Goal: Task Accomplishment & Management: Use online tool/utility

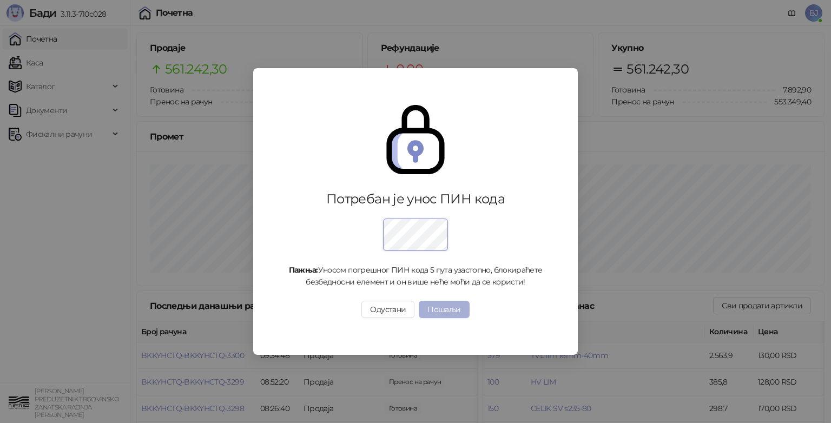
click at [446, 314] on button "Пошаљи" at bounding box center [444, 309] width 50 height 17
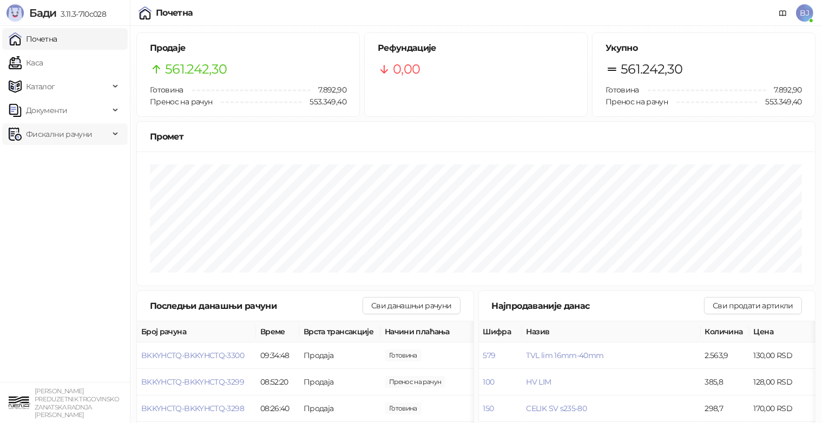
click at [61, 133] on span "Фискални рачуни" at bounding box center [59, 134] width 66 height 22
click at [56, 182] on link "По данима" at bounding box center [41, 182] width 57 height 22
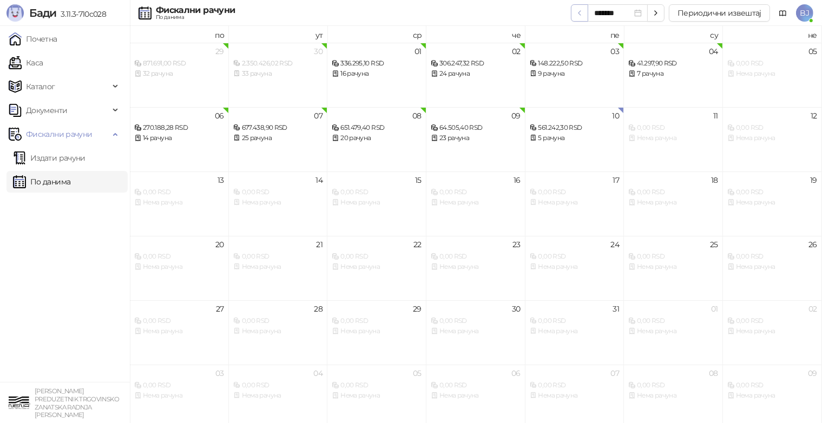
click at [584, 12] on icon "button" at bounding box center [579, 13] width 9 height 9
type input "*******"
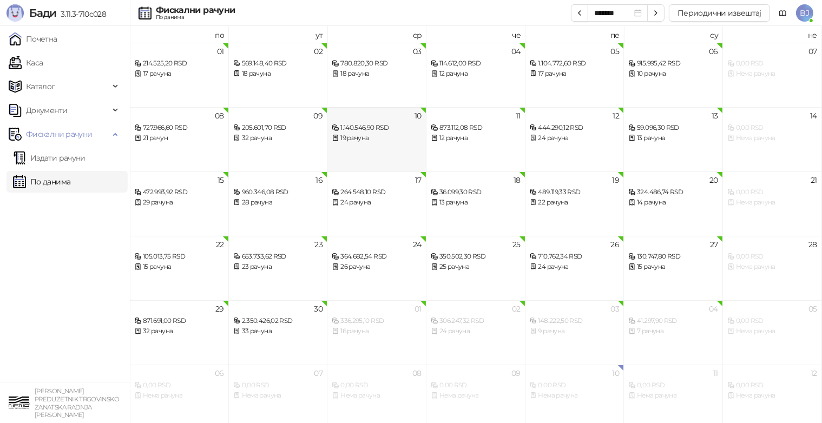
click at [361, 137] on div "19 рачуна" at bounding box center [377, 138] width 90 height 10
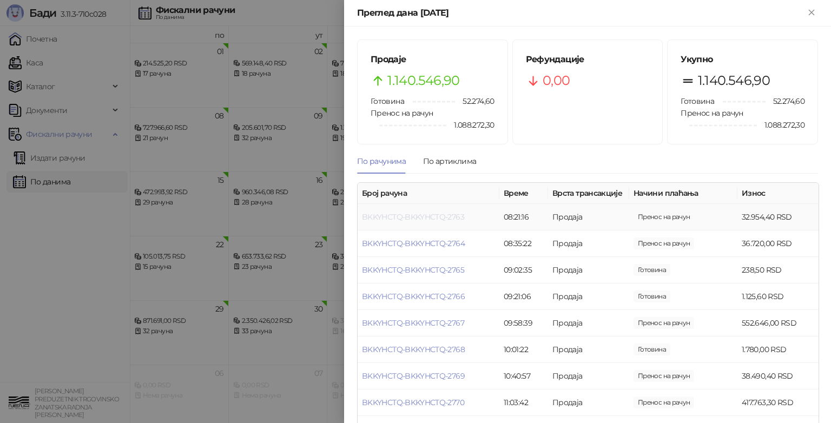
click at [452, 218] on link "BKKYHCTQ-BKKYHCTQ-2763" at bounding box center [413, 217] width 102 height 10
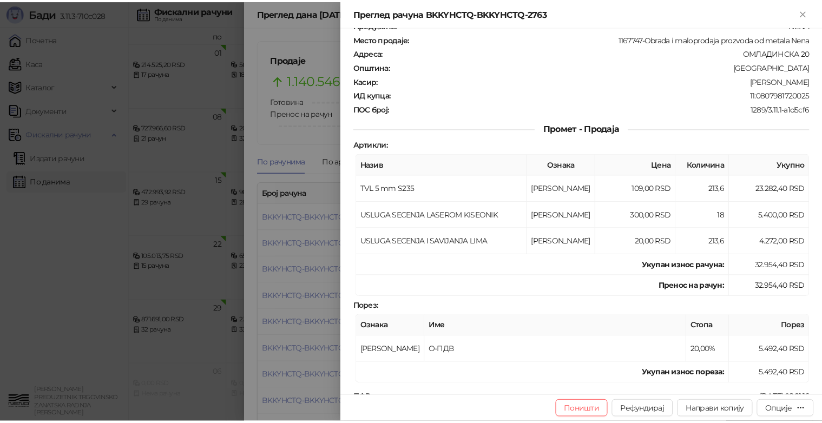
scroll to position [54, 0]
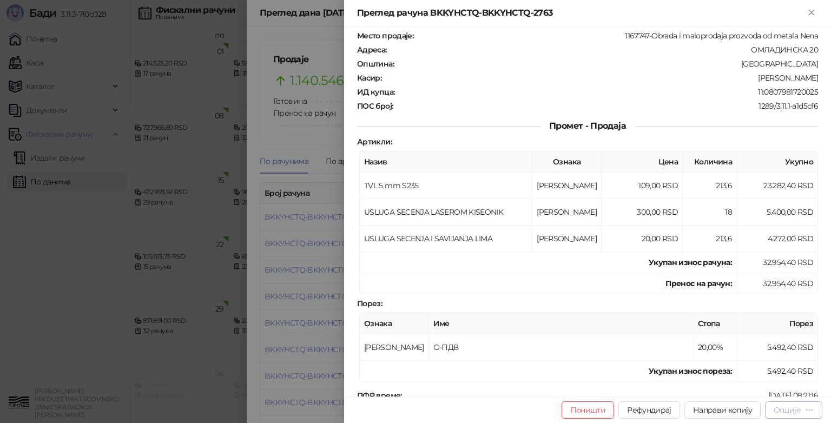
click at [789, 407] on div "Опције" at bounding box center [787, 410] width 27 height 10
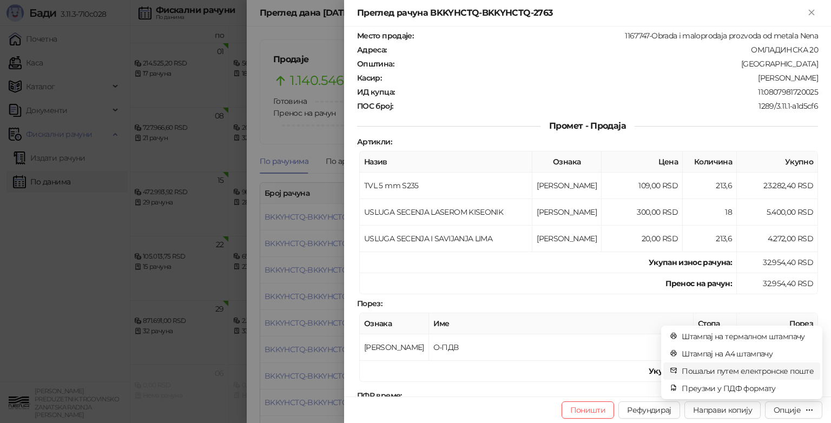
click at [775, 372] on span "Пошаљи путем електронске поште" at bounding box center [748, 371] width 132 height 12
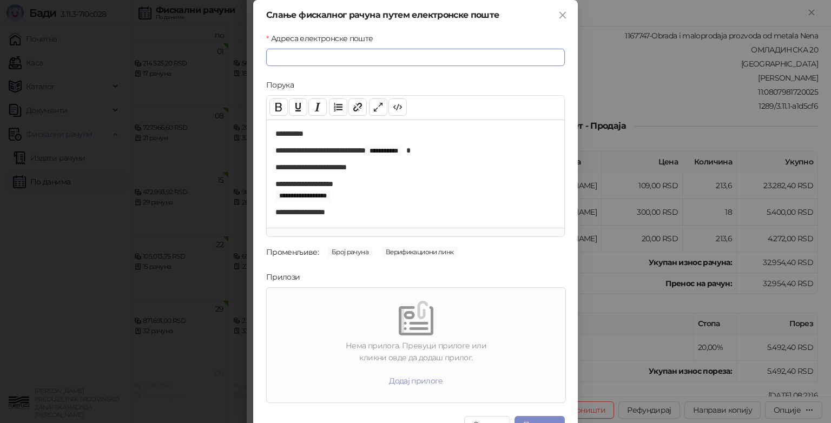
click at [307, 56] on input "Адреса електронске поште" at bounding box center [415, 57] width 299 height 17
type input "*"
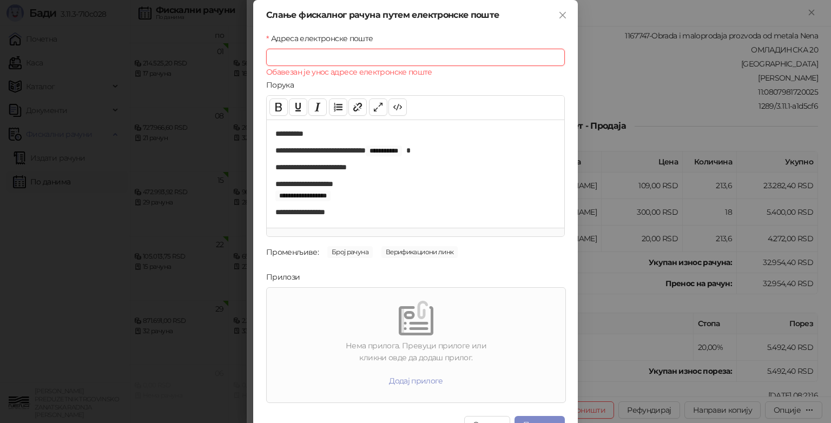
paste input "**********"
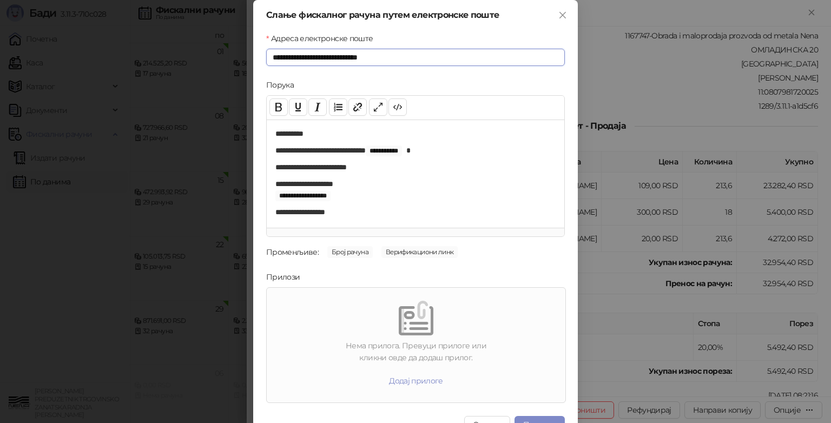
type input "**********"
click at [416, 336] on div "Нема прилога. Превуци прилоге или кликни овде да додаш прилог. Додај прилоге" at bounding box center [416, 345] width 290 height 106
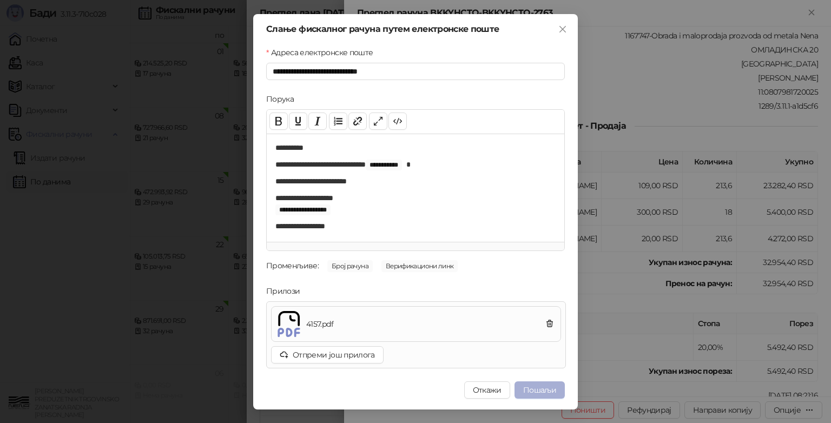
click at [539, 390] on button "Пошаљи" at bounding box center [539, 389] width 50 height 17
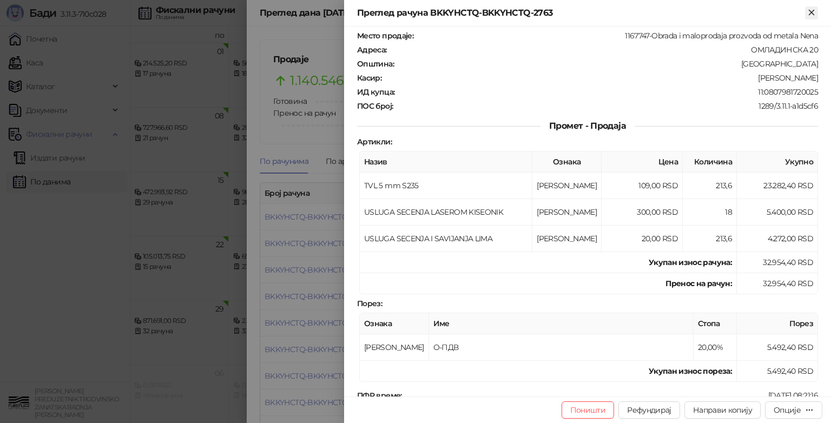
click at [809, 16] on icon "Close" at bounding box center [812, 13] width 10 height 10
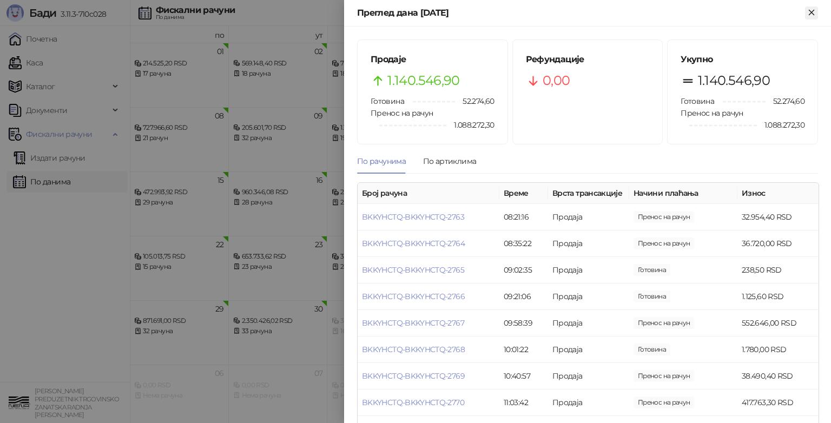
click at [809, 17] on icon "Close" at bounding box center [812, 13] width 10 height 10
